Goal: Task Accomplishment & Management: Manage account settings

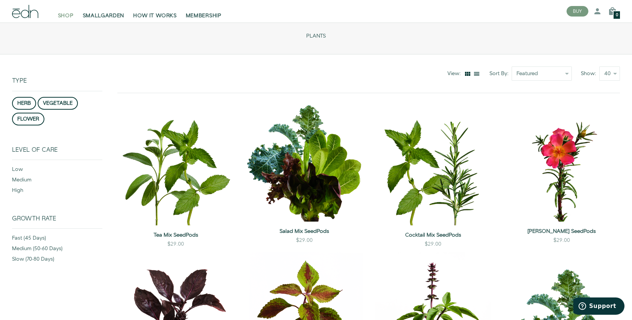
scroll to position [42, 0]
click at [32, 20] on div "SHOP SMALLGARDEN HOW IT WORKS MEMBERSHIP" at bounding box center [283, 11] width 554 height 23
click at [29, 14] on icon at bounding box center [25, 11] width 8 height 13
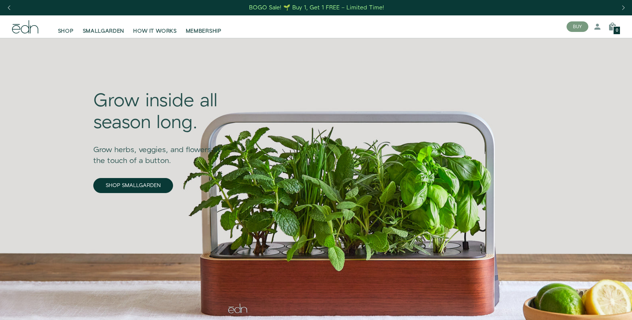
click at [303, 5] on div "BOGO Sale! 🌱 Buy 1, Get 1 FREE – Limited Time!" at bounding box center [316, 8] width 135 height 8
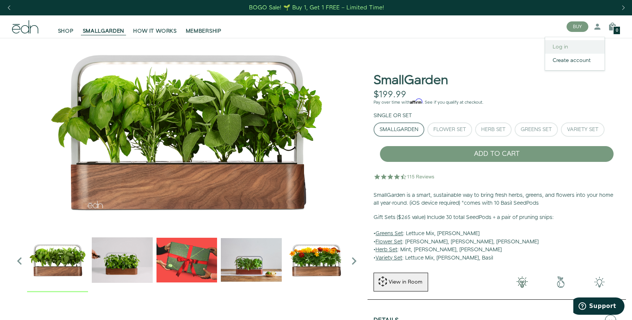
click at [588, 42] on link "Log in" at bounding box center [574, 47] width 59 height 14
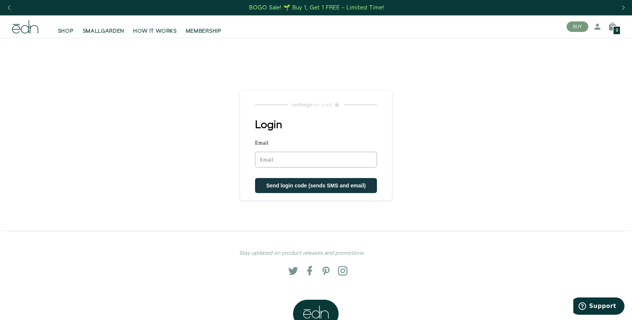
click at [320, 162] on input "Email" at bounding box center [316, 160] width 122 height 16
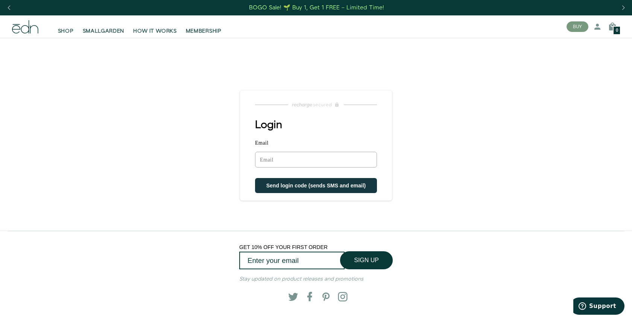
type input "ryanaustin200@gmail.com"
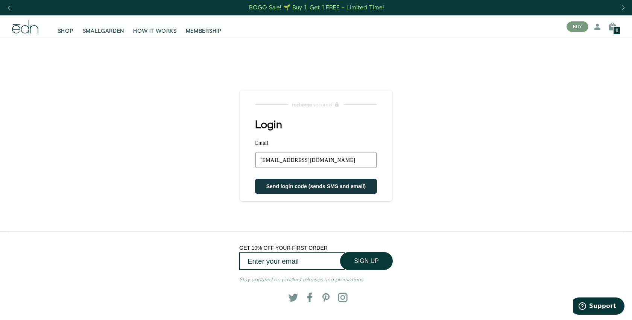
click at [310, 189] on span "Send login code (sends SMS and email)" at bounding box center [316, 187] width 100 height 6
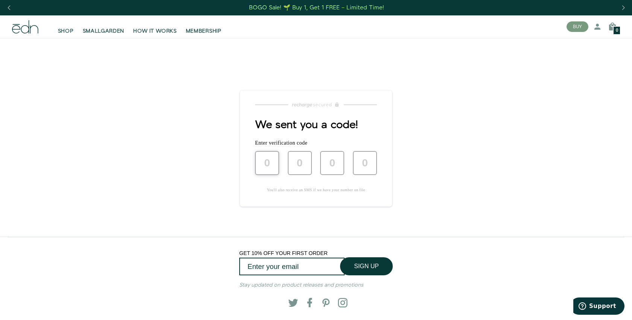
click at [270, 163] on input "text" at bounding box center [267, 163] width 24 height 24
click at [264, 168] on input "text" at bounding box center [267, 163] width 24 height 24
type input "1"
type input "5"
type input "3"
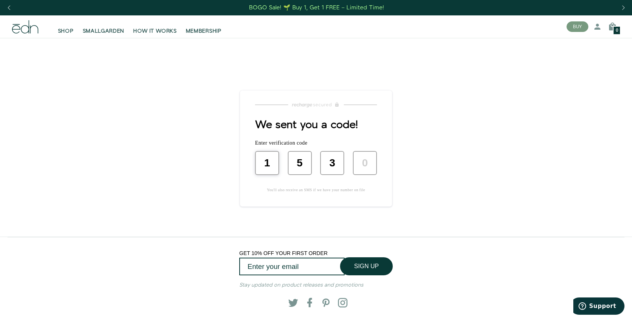
type input "7"
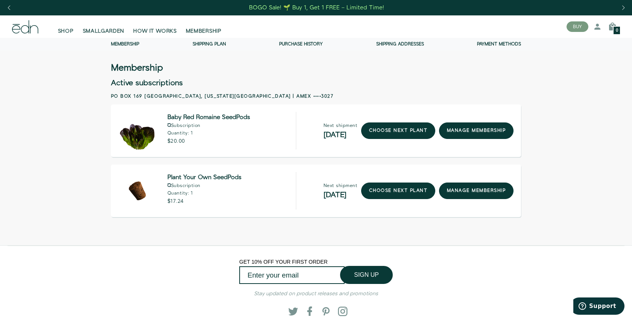
click at [388, 41] on div "Membership Membership Shipping Plan Purchase history Shipping addresses Payment…" at bounding box center [316, 44] width 632 height 13
click at [388, 43] on link "Shipping addresses" at bounding box center [400, 44] width 48 height 6
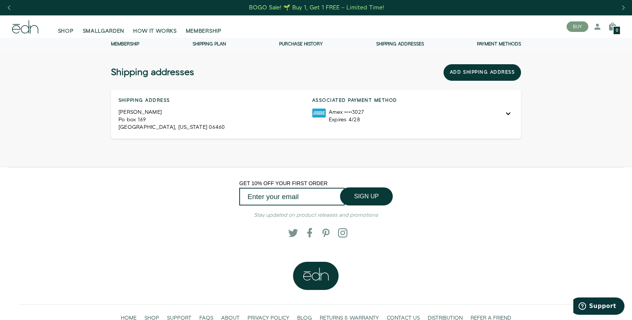
click at [126, 43] on link "Membership" at bounding box center [125, 44] width 28 height 6
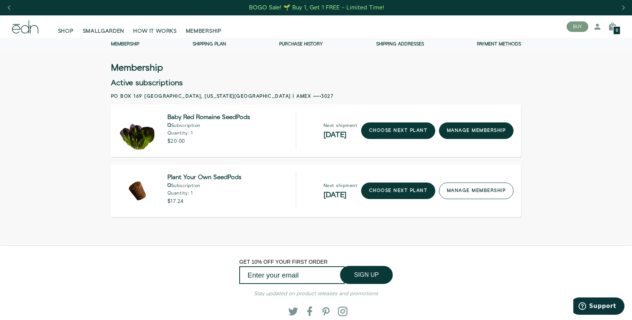
click at [458, 196] on link "manage membership" at bounding box center [476, 191] width 74 height 17
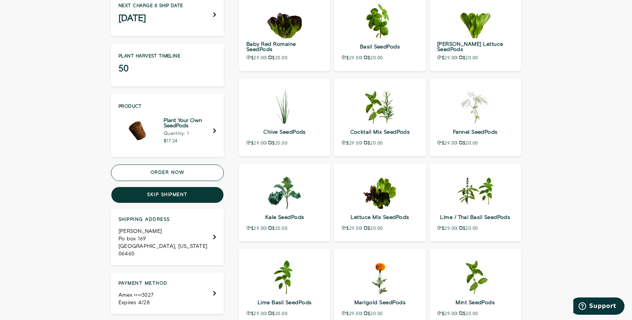
scroll to position [144, 0]
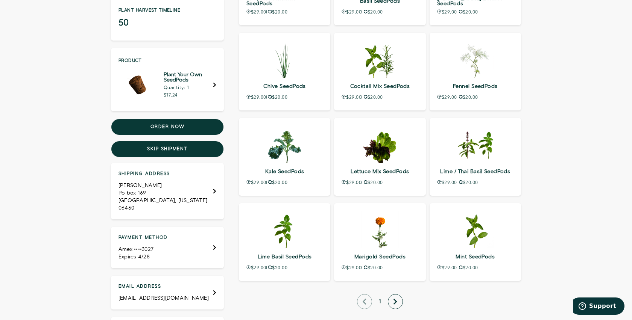
click at [204, 187] on div "Shipping address [PERSON_NAME] Po box 169 [GEOGRAPHIC_DATA], [US_STATE] 06460" at bounding box center [167, 191] width 98 height 41
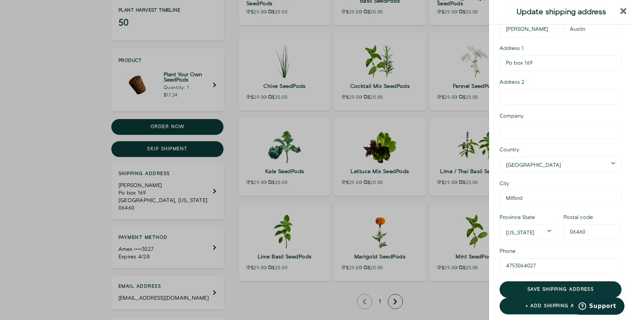
scroll to position [44, 0]
click at [55, 226] on div at bounding box center [316, 160] width 632 height 320
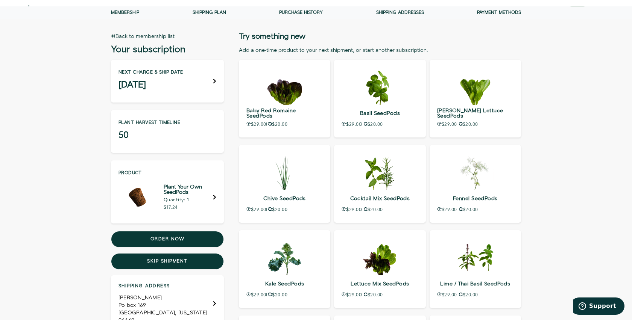
scroll to position [0, 0]
